Goal: Task Accomplishment & Management: Use online tool/utility

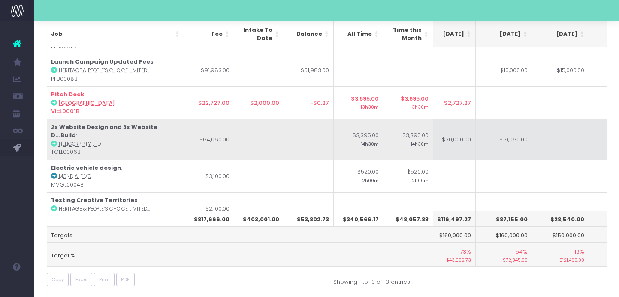
scroll to position [220, 189]
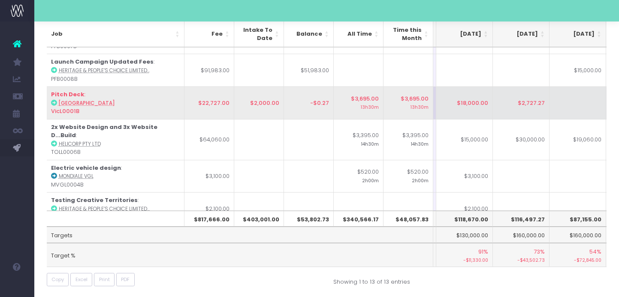
click at [515, 104] on td "$2,727.27" at bounding box center [521, 102] width 57 height 33
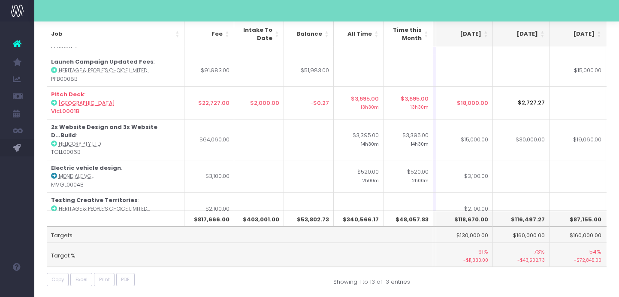
click at [537, 100] on input "$2,727.27" at bounding box center [521, 102] width 57 height 33
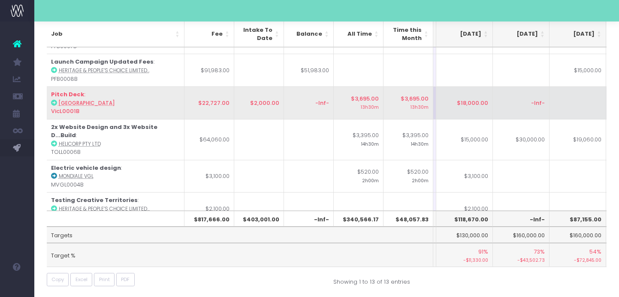
click at [521, 104] on td "-Inf-" at bounding box center [521, 102] width 57 height 33
type input "-Inf-"
click at [571, 100] on td at bounding box center [578, 102] width 57 height 33
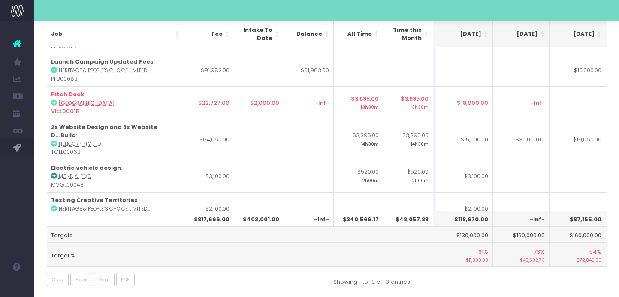
drag, startPoint x: 503, startPoint y: 104, endPoint x: 514, endPoint y: 104, distance: 11.2
click at [503, 104] on td "-Inf-" at bounding box center [521, 102] width 57 height 33
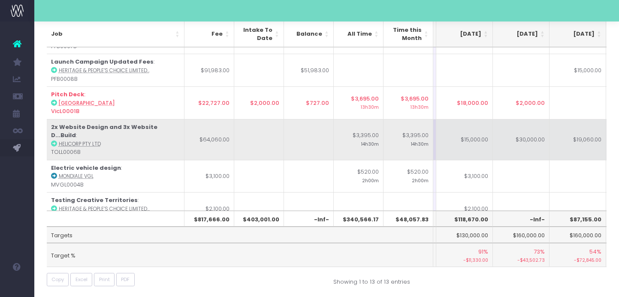
click at [566, 132] on td "$19,060.00" at bounding box center [578, 139] width 57 height 41
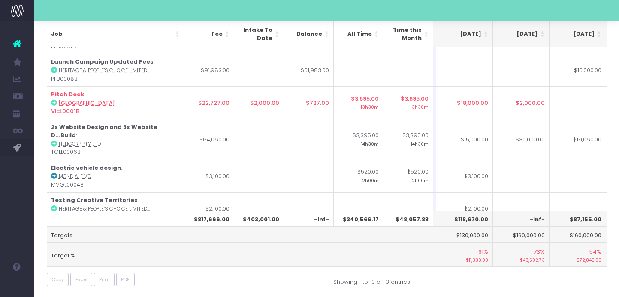
click at [535, 97] on td "$2,000.00" at bounding box center [521, 102] width 57 height 33
click at [528, 103] on input "$2,000.00" at bounding box center [521, 102] width 57 height 33
click at [537, 103] on input "$2,000.00" at bounding box center [521, 102] width 57 height 33
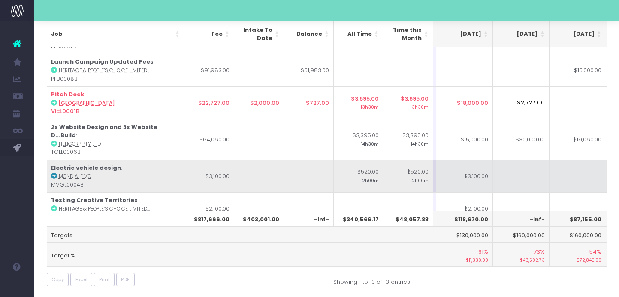
type input "$2,727.00"
click at [533, 160] on td at bounding box center [521, 176] width 57 height 33
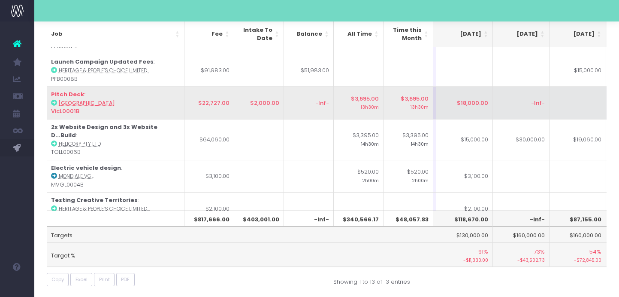
click at [518, 100] on td "-Inf-" at bounding box center [521, 102] width 57 height 33
type input "2727"
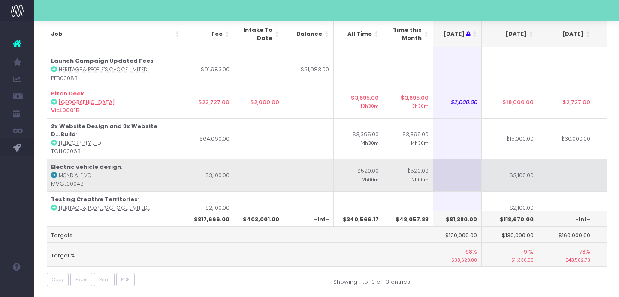
scroll to position [187, 122]
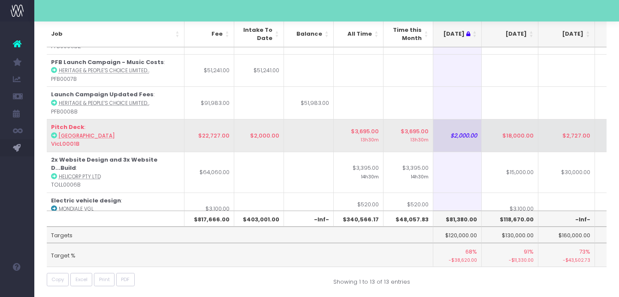
click at [55, 136] on icon at bounding box center [54, 135] width 6 height 6
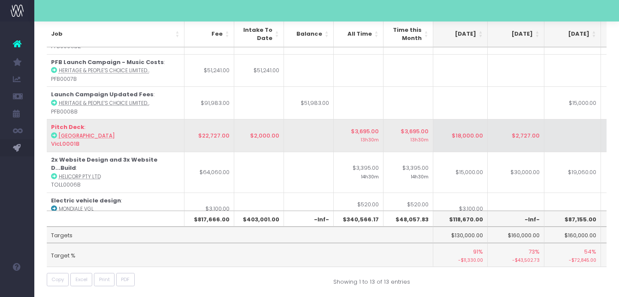
scroll to position [0, 177]
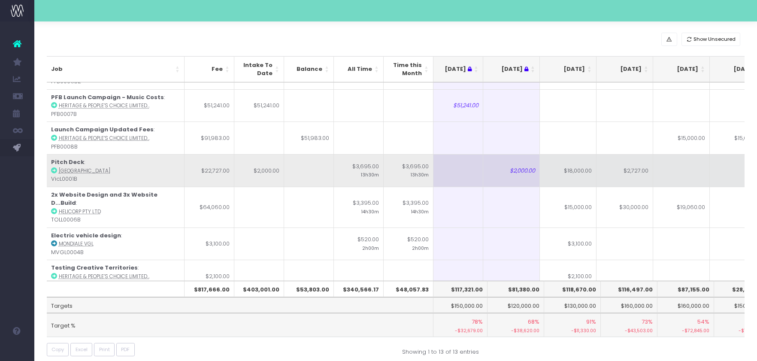
scroll to position [0, 64]
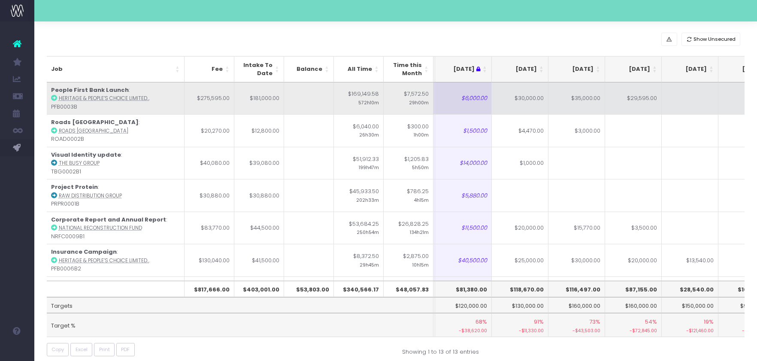
click at [528, 103] on td "$30,000.00" at bounding box center [520, 98] width 57 height 32
type input "$30,000.00"
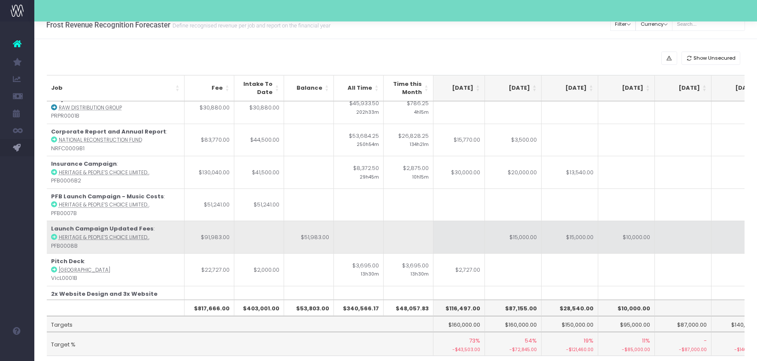
scroll to position [0, 238]
click at [668, 234] on td at bounding box center [677, 237] width 57 height 33
click at [503, 237] on td "$15,000.00" at bounding box center [507, 237] width 57 height 33
type input "$15,000.00"
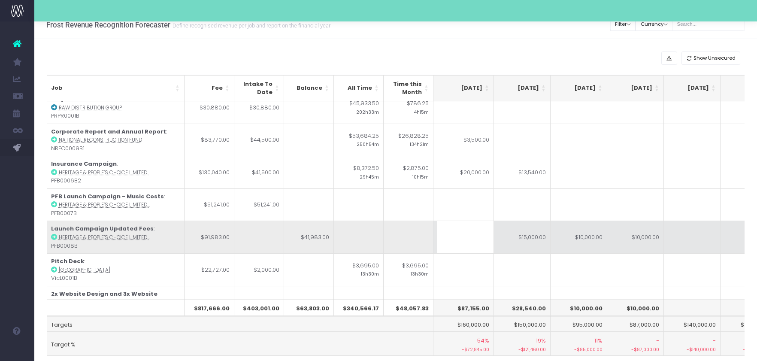
scroll to position [0, 280]
click at [583, 237] on td "$10,000.00" at bounding box center [578, 237] width 57 height 33
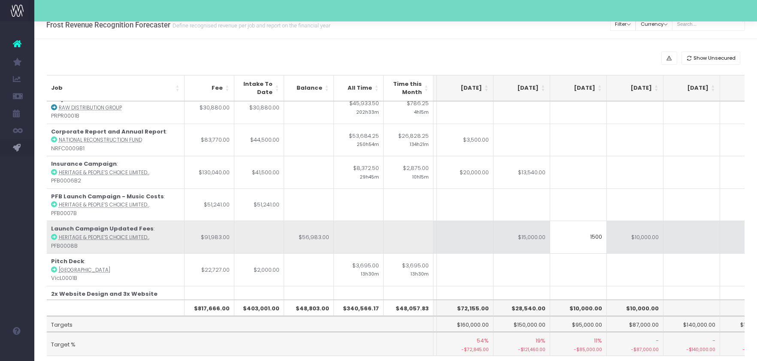
type input "15000"
click at [681, 234] on td at bounding box center [692, 237] width 57 height 33
click at [640, 245] on td "$10,000.00" at bounding box center [635, 237] width 57 height 33
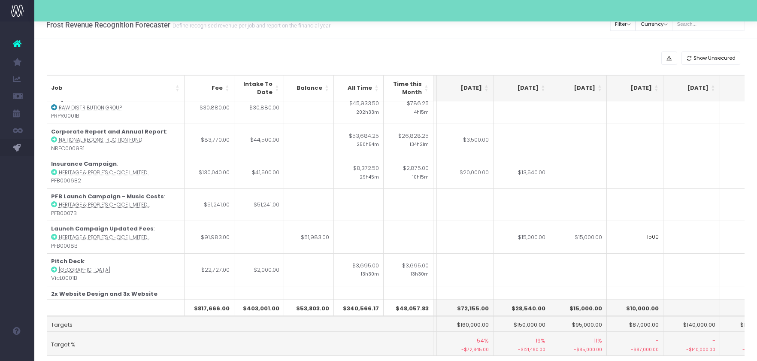
type input "15000"
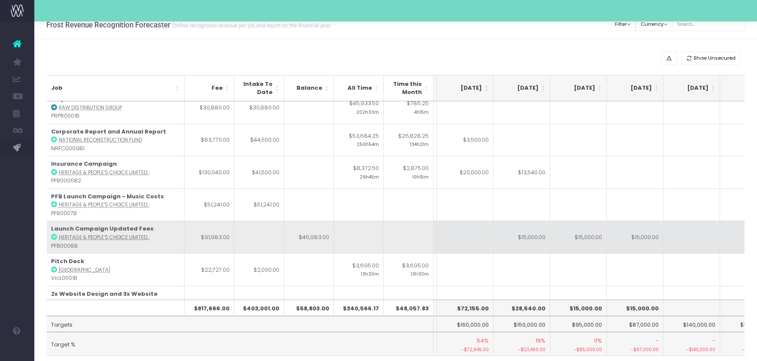
click at [702, 239] on td at bounding box center [692, 237] width 57 height 33
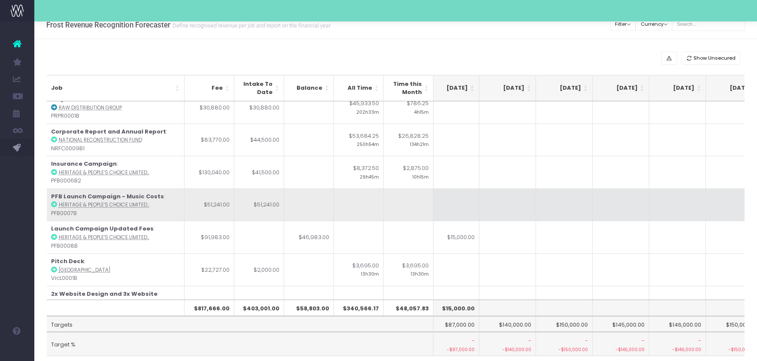
scroll to position [107, 355]
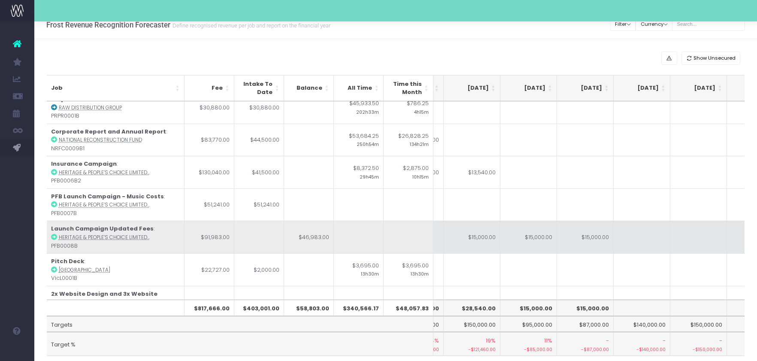
click at [485, 242] on td "$15,000.00" at bounding box center [472, 237] width 57 height 33
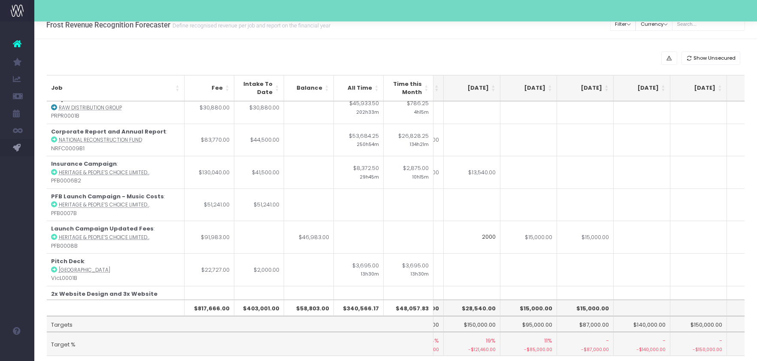
type input "20000"
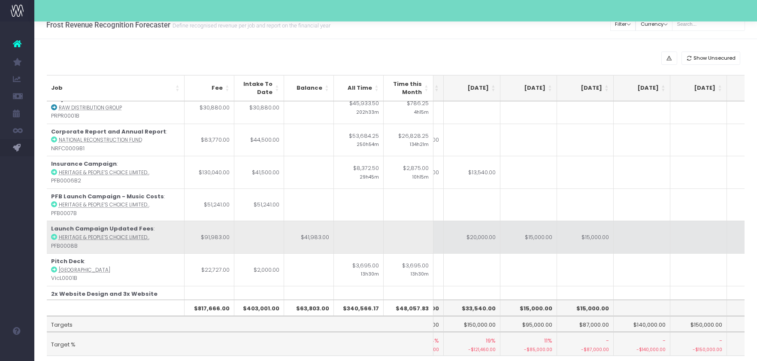
click at [647, 239] on td at bounding box center [642, 237] width 57 height 33
type input "15000"
click at [684, 234] on td at bounding box center [699, 237] width 57 height 33
click at [648, 237] on td "$15,000.00" at bounding box center [642, 237] width 57 height 33
click at [531, 240] on td "$15,000.00" at bounding box center [529, 237] width 57 height 33
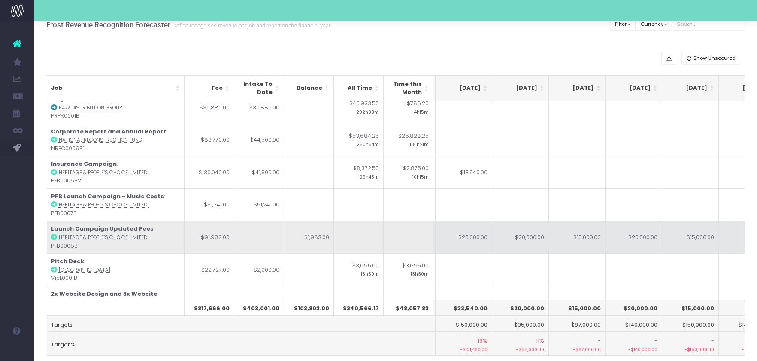
scroll to position [0, 336]
click at [695, 242] on td "$15,000.00" at bounding box center [693, 237] width 57 height 33
type input "16983"
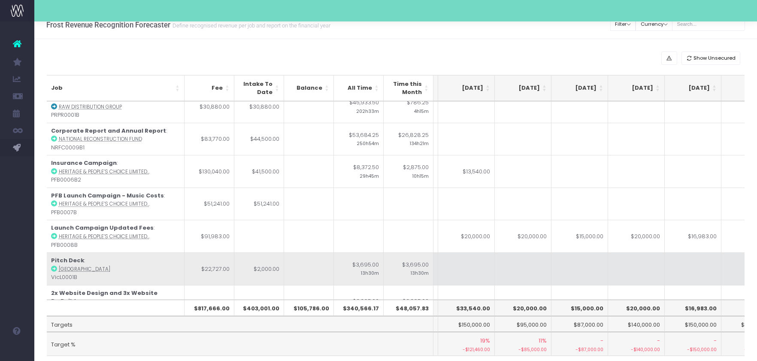
click at [697, 274] on td at bounding box center [693, 268] width 57 height 33
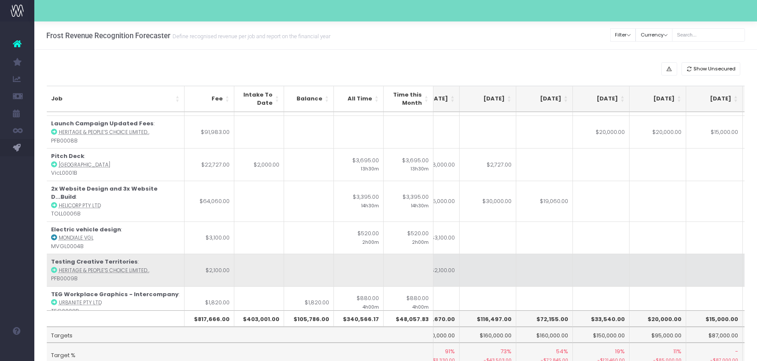
scroll to position [223, 200]
